Goal: Information Seeking & Learning: Compare options

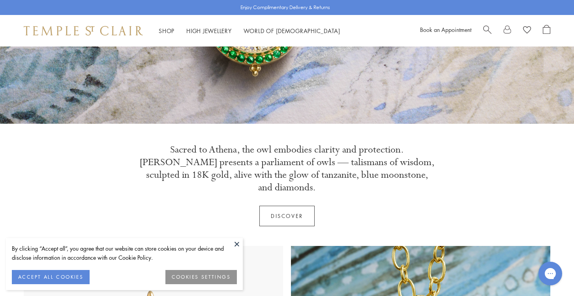
scroll to position [200, 0]
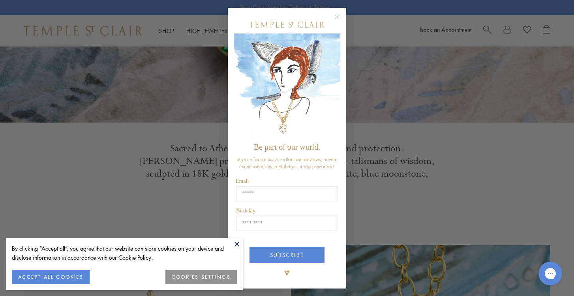
click at [339, 15] on circle "Close dialog" at bounding box center [336, 16] width 9 height 9
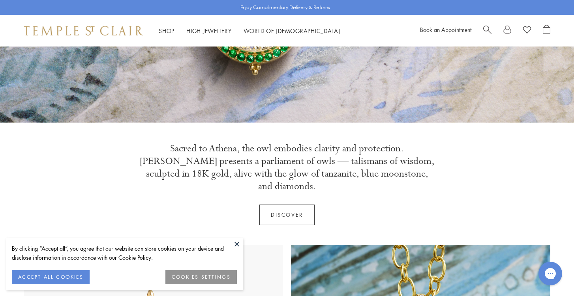
click at [294, 205] on link "Discover" at bounding box center [286, 215] width 55 height 21
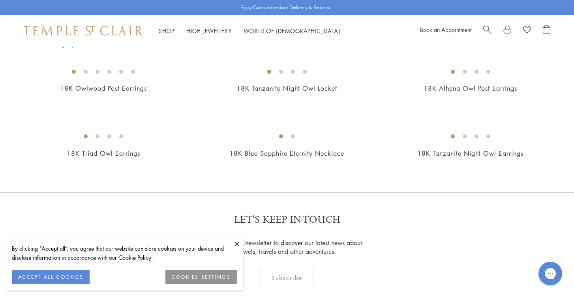
scroll to position [448, 0]
click at [0, 0] on img at bounding box center [0, 0] width 0 height 0
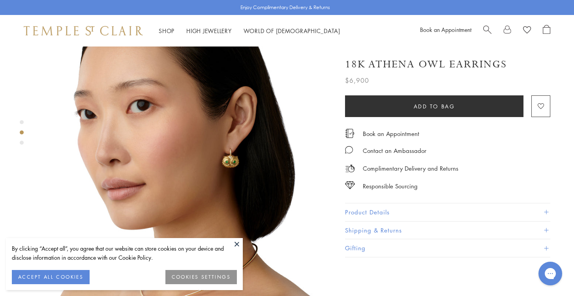
scroll to position [338, 0]
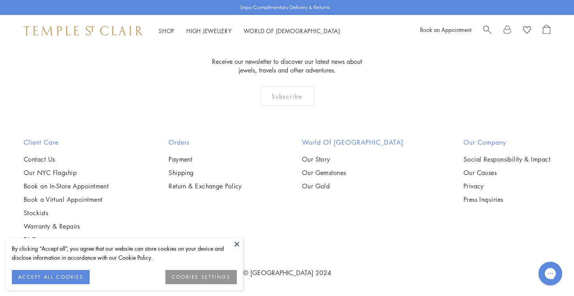
scroll to position [1125, 0]
click at [0, 0] on img at bounding box center [0, 0] width 0 height 0
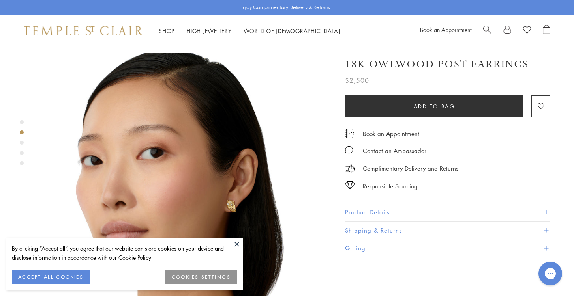
scroll to position [337, 0]
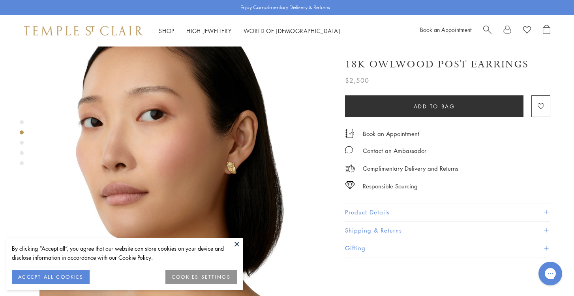
click at [227, 136] on img at bounding box center [186, 162] width 294 height 294
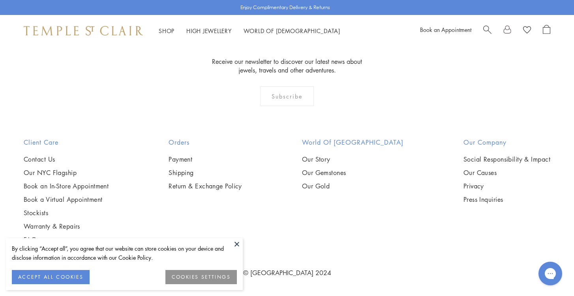
scroll to position [1115, 0]
click at [0, 0] on img at bounding box center [0, 0] width 0 height 0
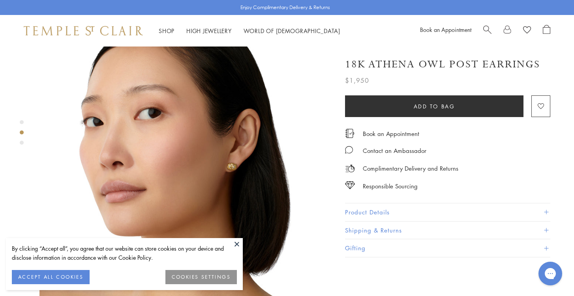
scroll to position [315, 0]
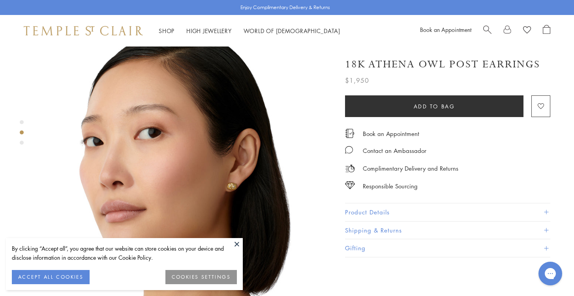
click at [206, 172] on img at bounding box center [186, 184] width 294 height 294
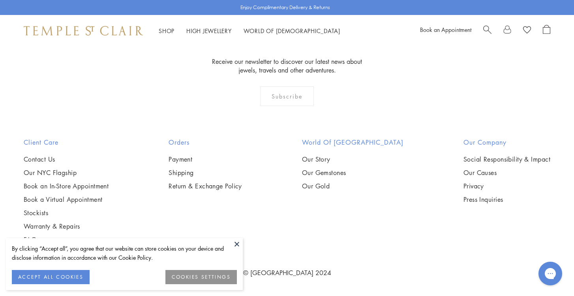
scroll to position [749, 0]
click at [0, 0] on img at bounding box center [0, 0] width 0 height 0
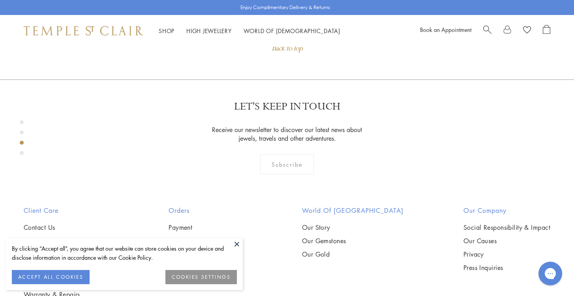
scroll to position [754, 0]
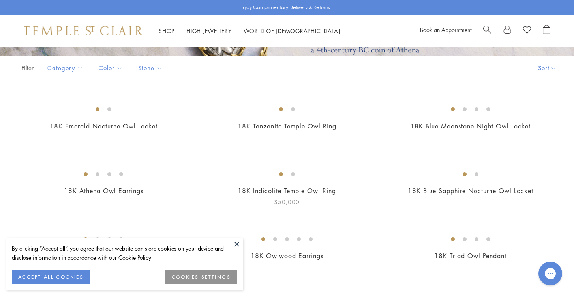
scroll to position [118, 0]
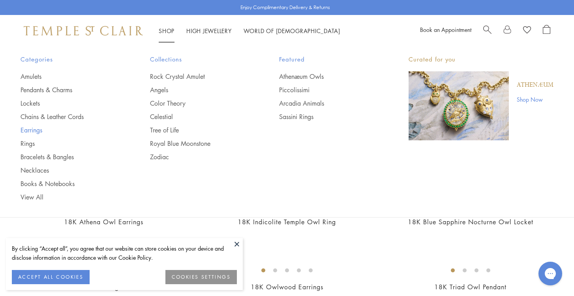
click at [41, 131] on link "Earrings" at bounding box center [70, 130] width 98 height 9
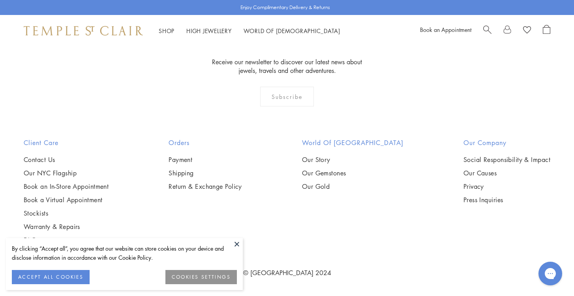
scroll to position [1609, 0]
click at [0, 0] on img at bounding box center [0, 0] width 0 height 0
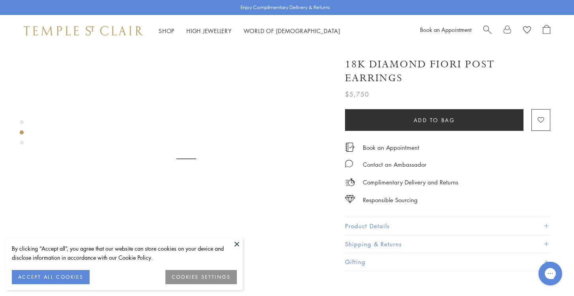
scroll to position [341, 0]
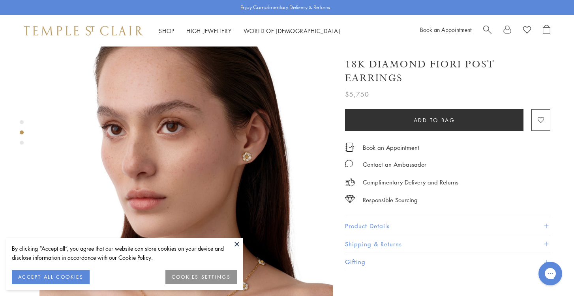
click at [230, 129] on img at bounding box center [186, 158] width 294 height 294
